Goal: Transaction & Acquisition: Purchase product/service

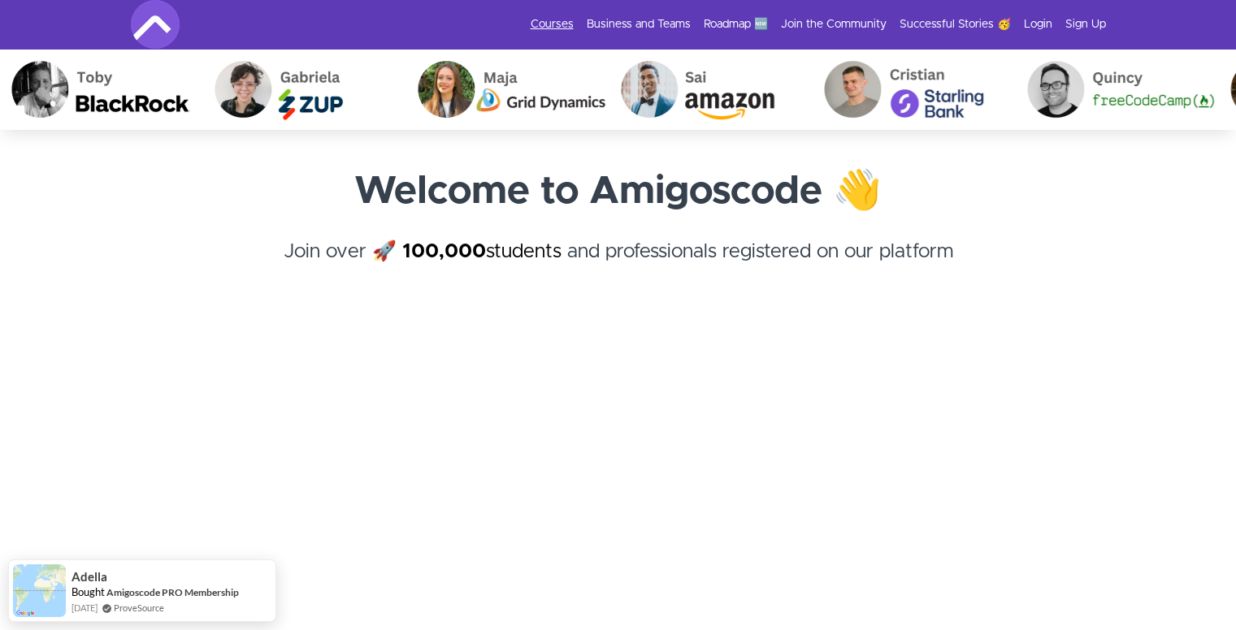
click at [555, 27] on link "Courses" at bounding box center [551, 24] width 43 height 16
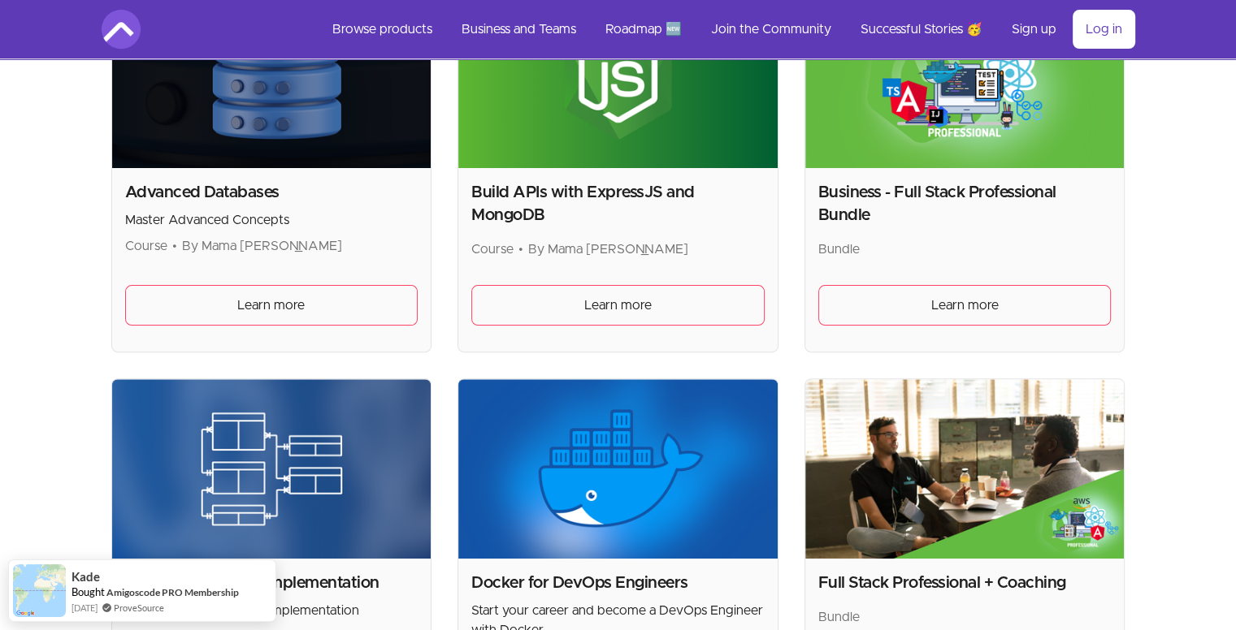
scroll to position [325, 0]
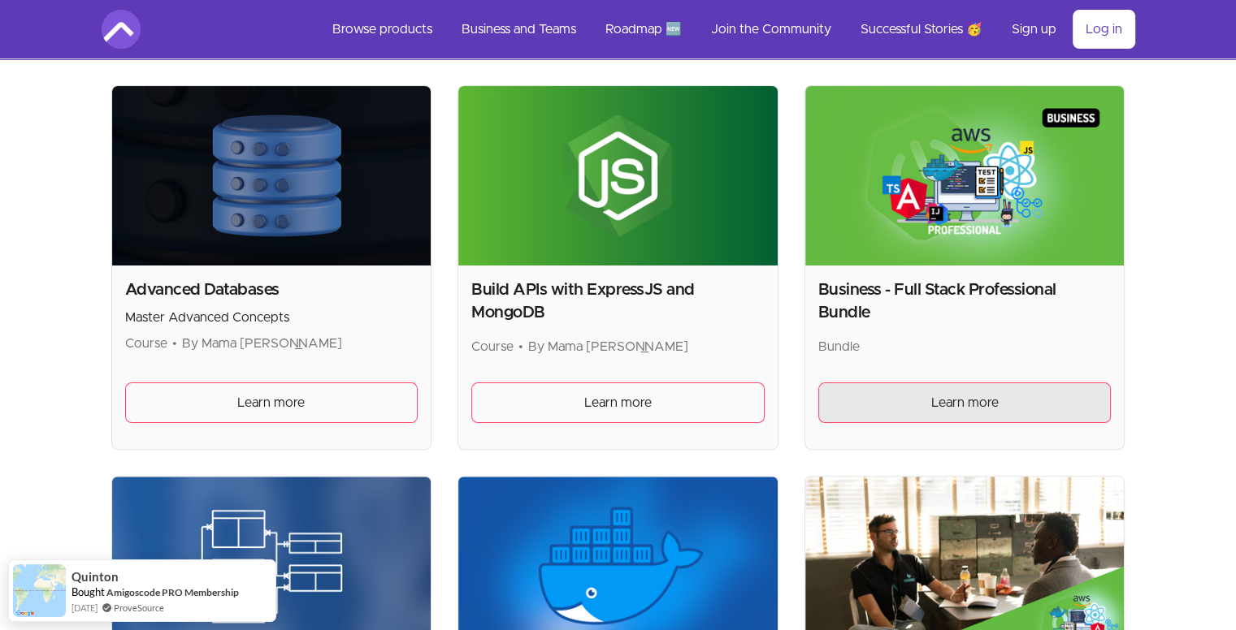
click at [941, 406] on span "Learn more" at bounding box center [964, 402] width 67 height 19
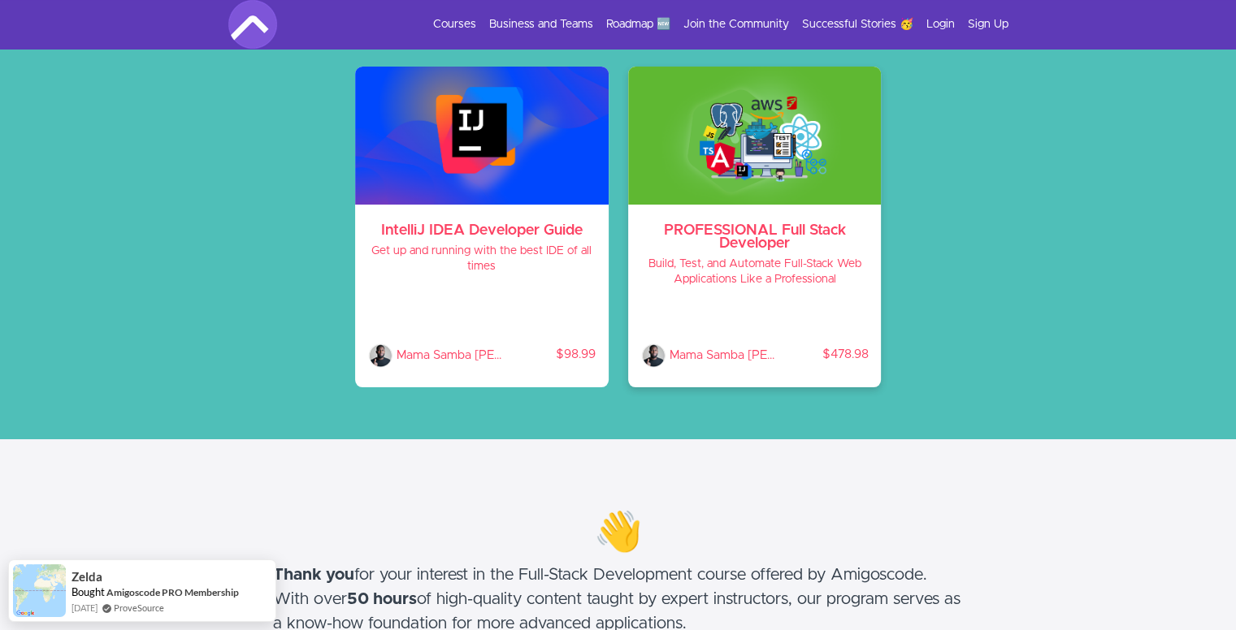
scroll to position [162, 0]
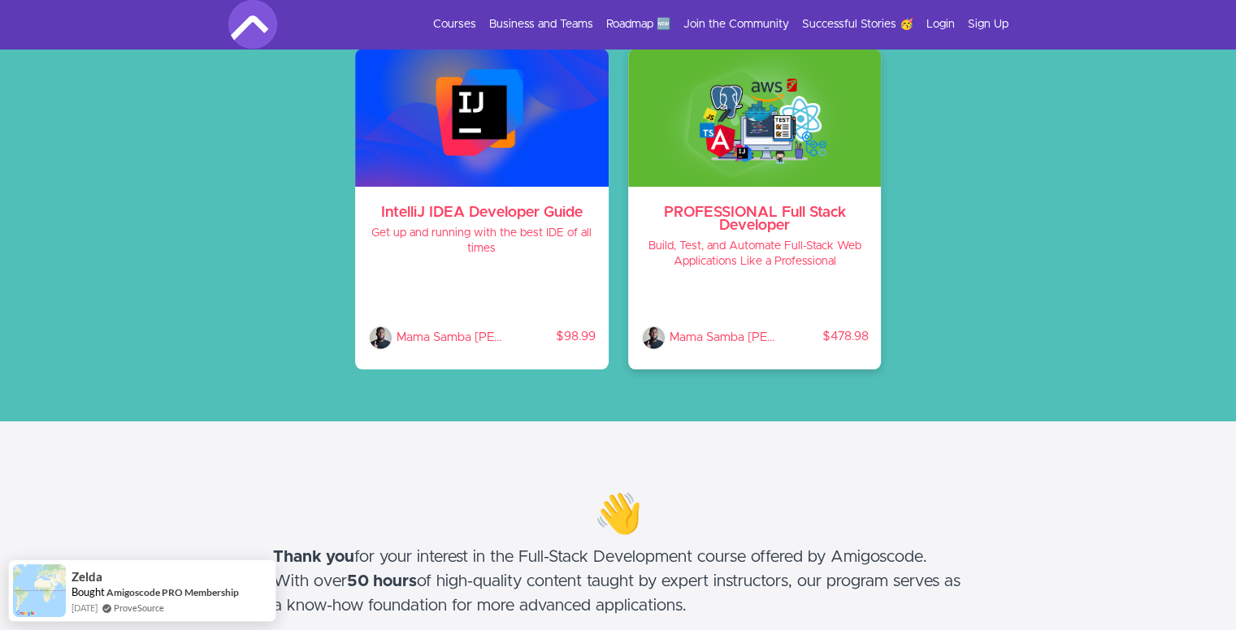
click at [760, 217] on h3 "PROFESSIONAL Full Stack Developer" at bounding box center [754, 219] width 227 height 26
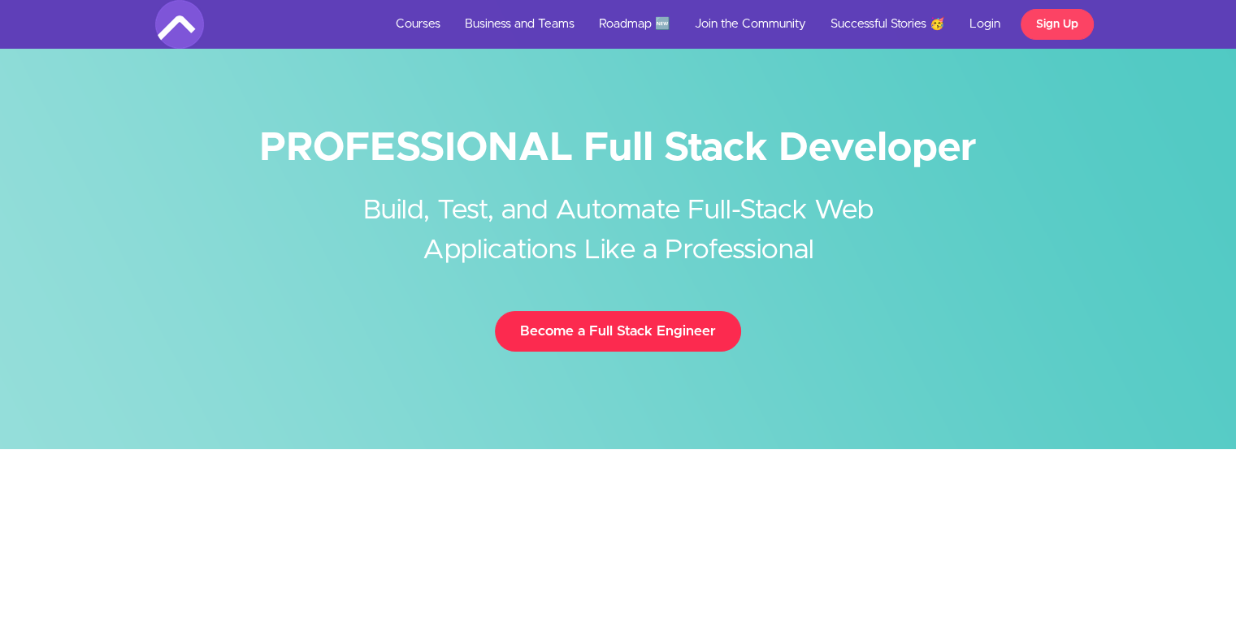
click at [557, 336] on link "Become a Full Stack Engineer" at bounding box center [618, 331] width 246 height 41
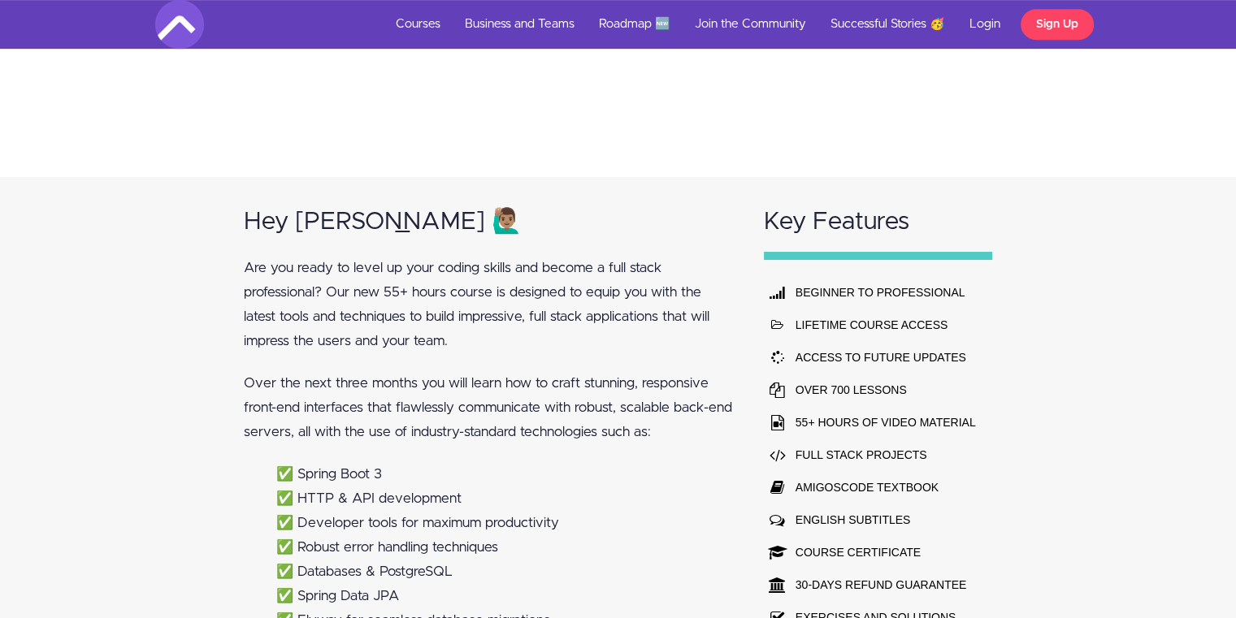
scroll to position [812, 0]
